Goal: Information Seeking & Learning: Learn about a topic

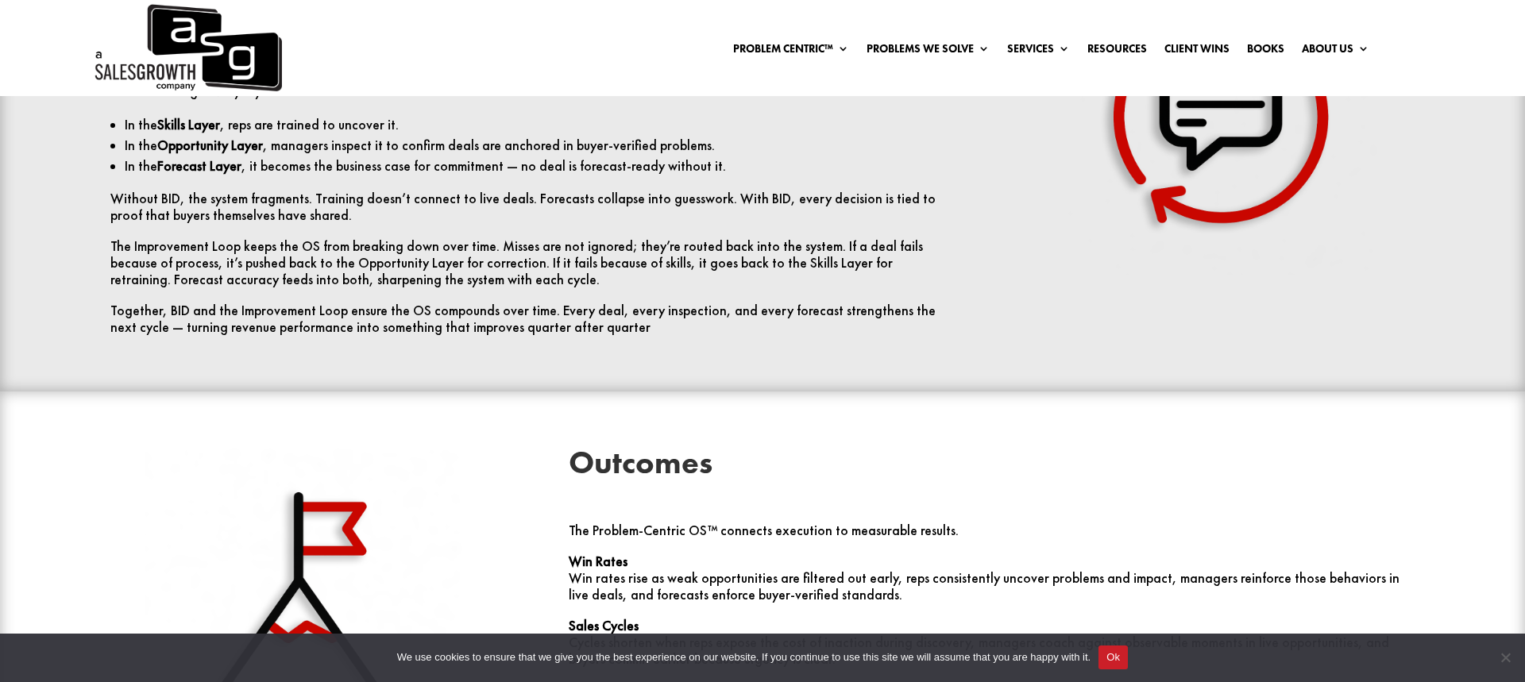
scroll to position [4210, 0]
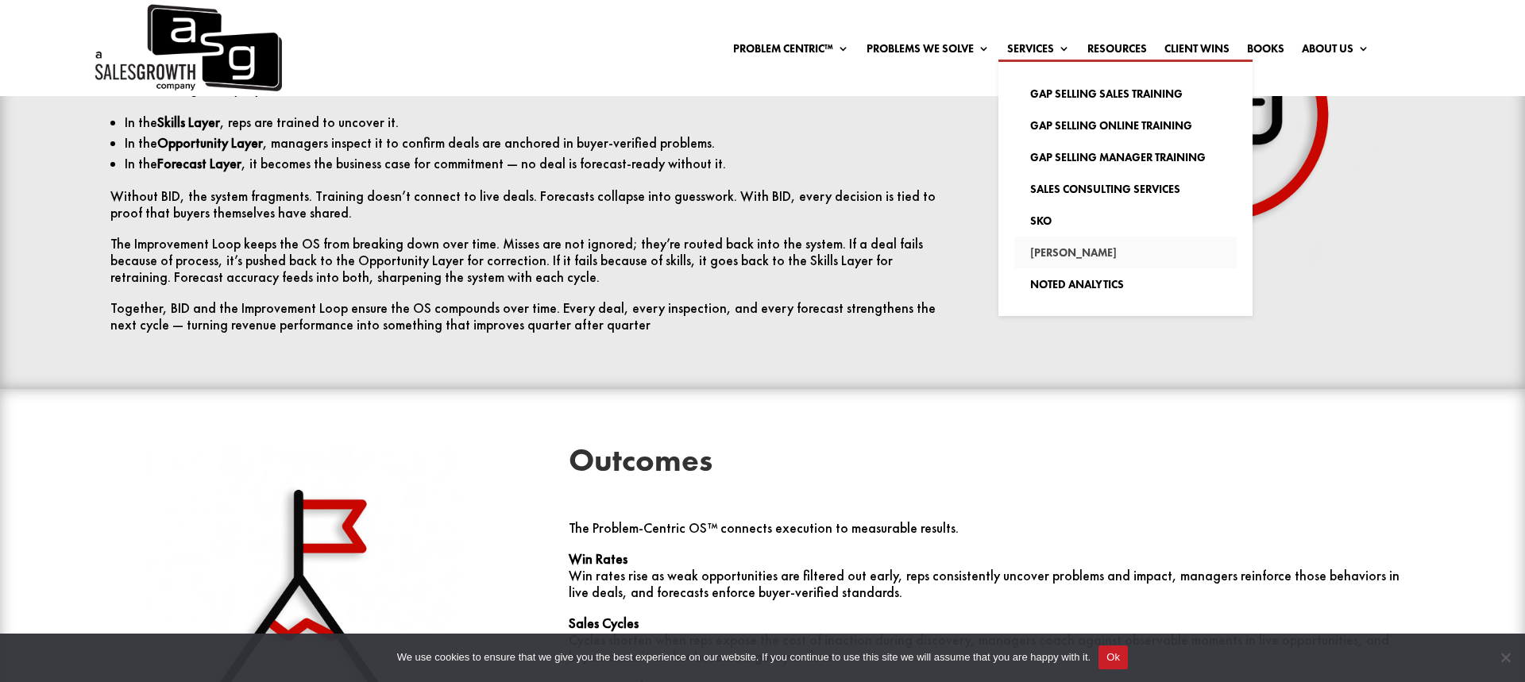
click at [1056, 253] on link "[PERSON_NAME]" at bounding box center [1125, 253] width 222 height 32
click at [1079, 91] on link "Gap Selling Sales Training" at bounding box center [1125, 94] width 222 height 32
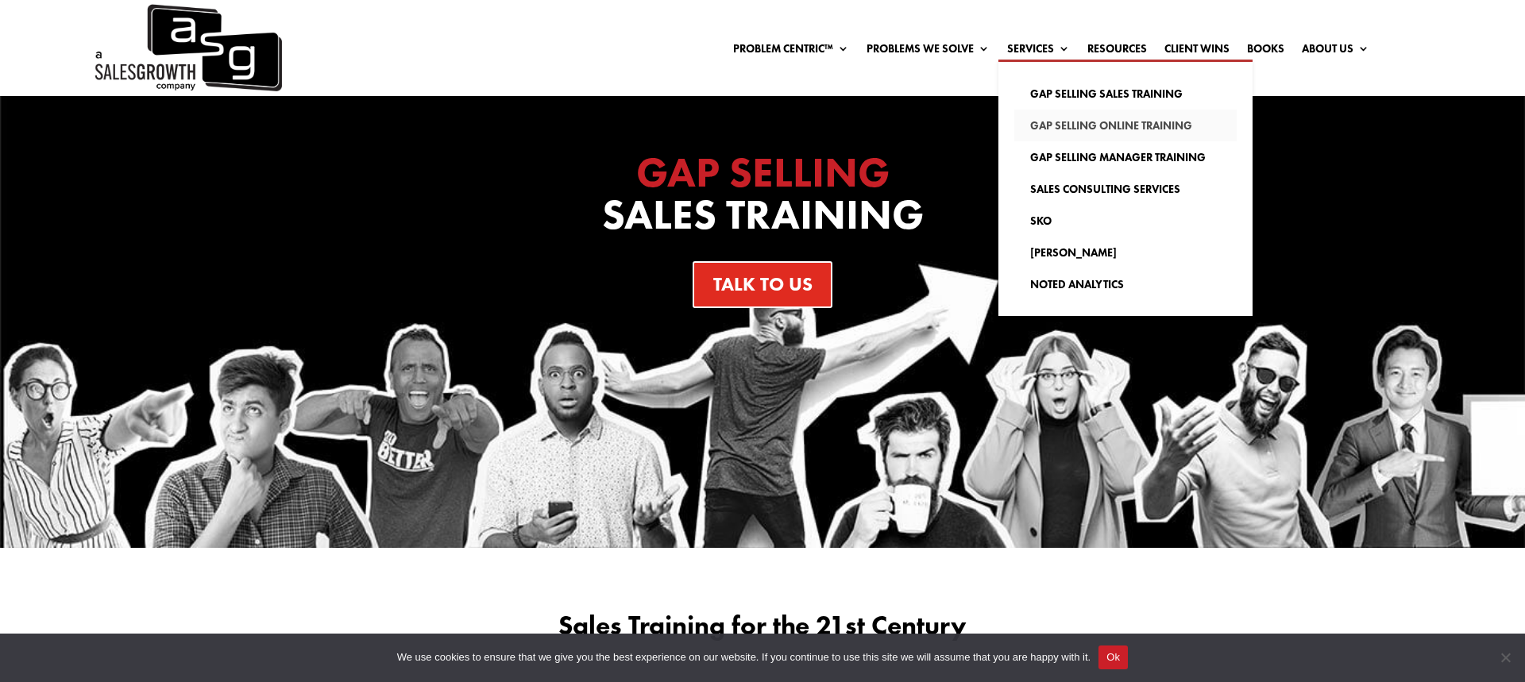
click at [1136, 124] on link "Gap Selling Online Training" at bounding box center [1125, 126] width 222 height 32
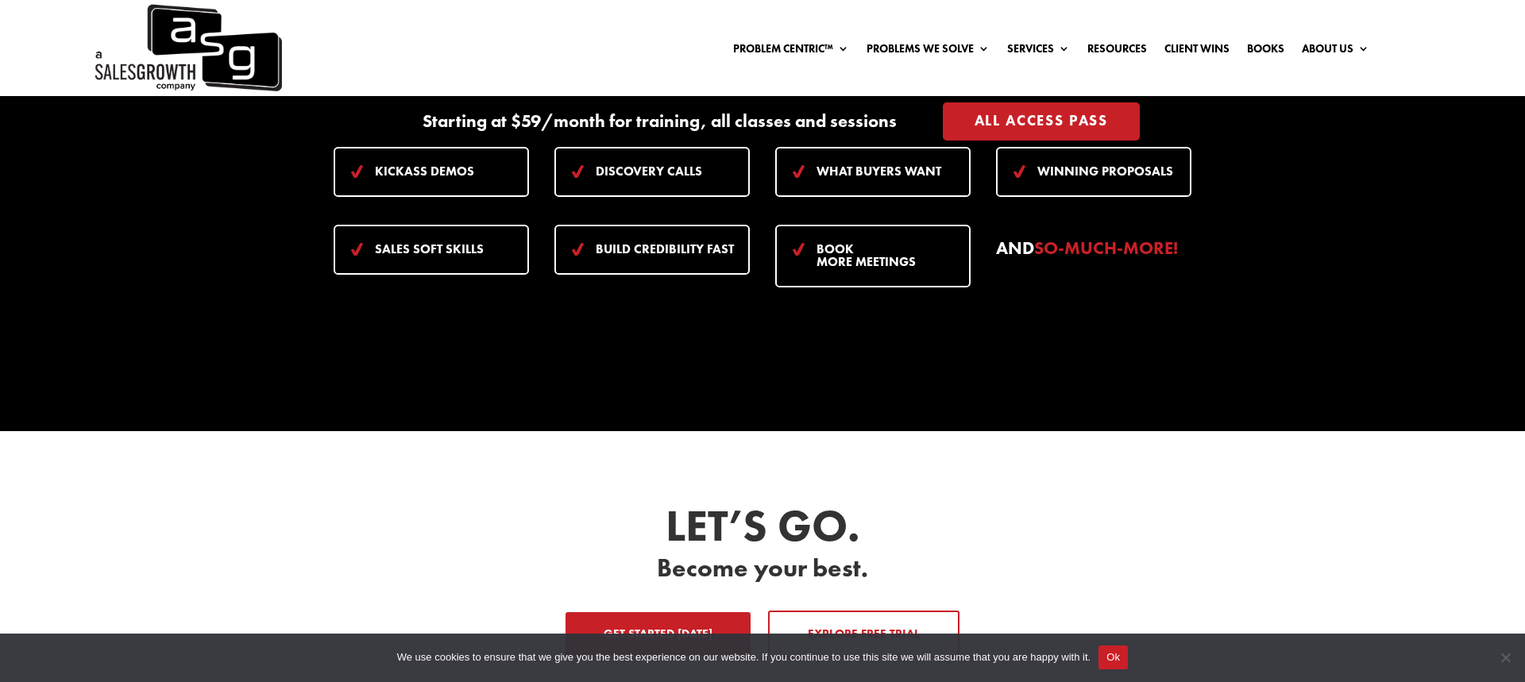
scroll to position [2234, 0]
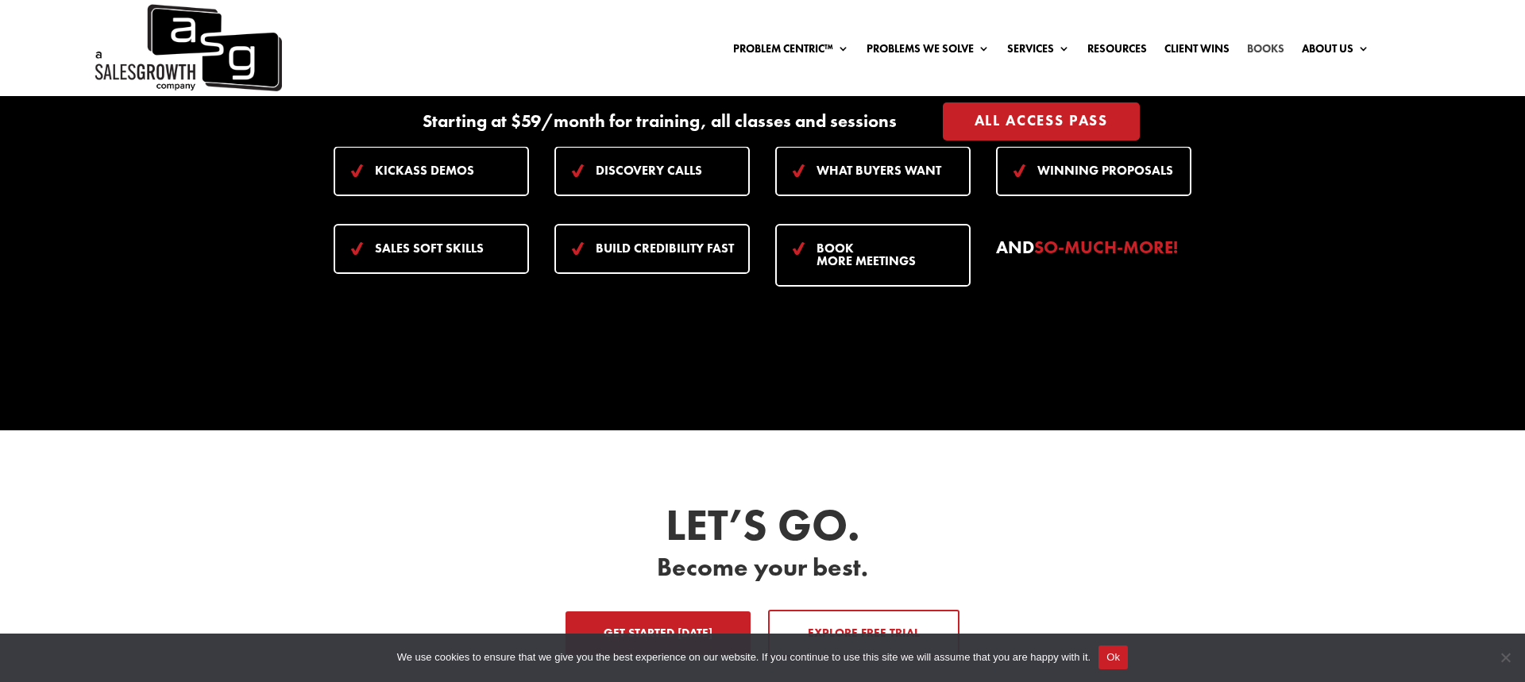
click at [1247, 46] on link "Books" at bounding box center [1265, 51] width 37 height 17
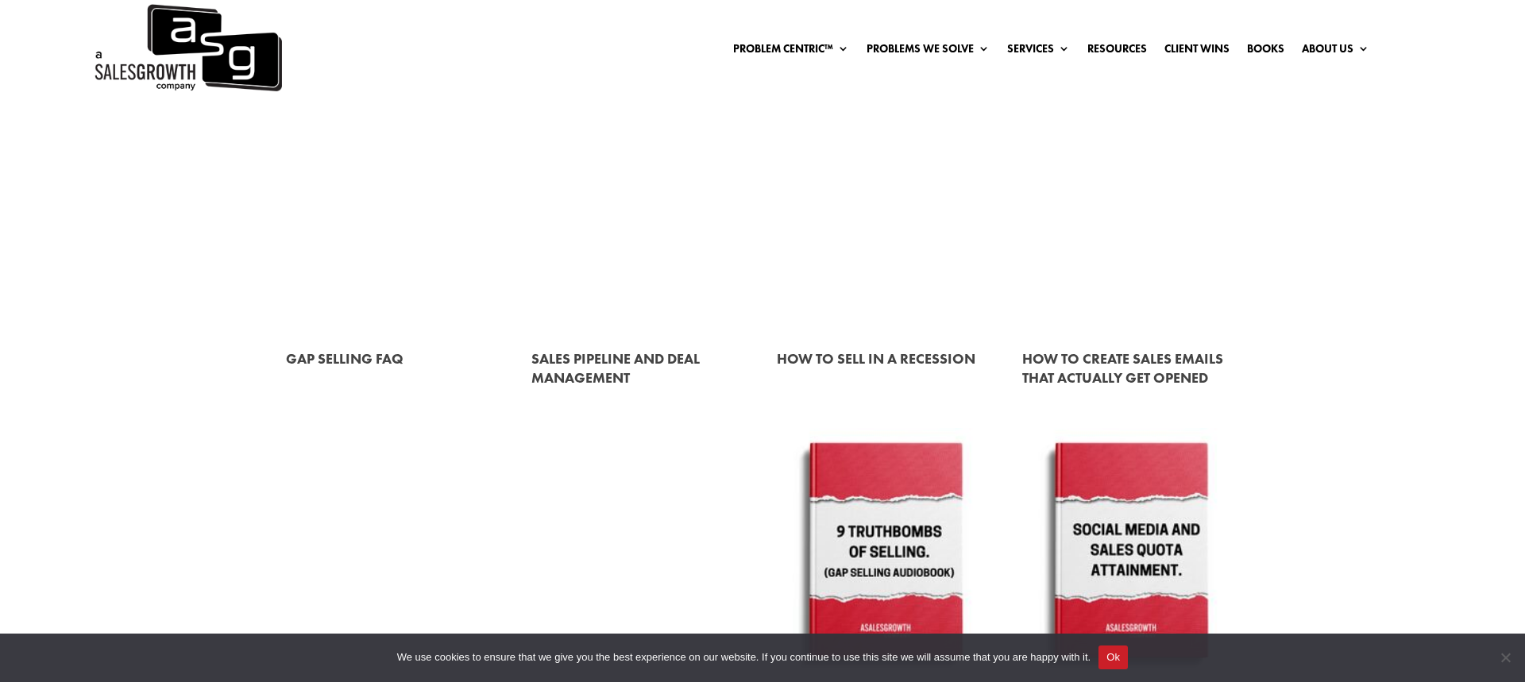
scroll to position [867, 0]
